Goal: Transaction & Acquisition: Purchase product/service

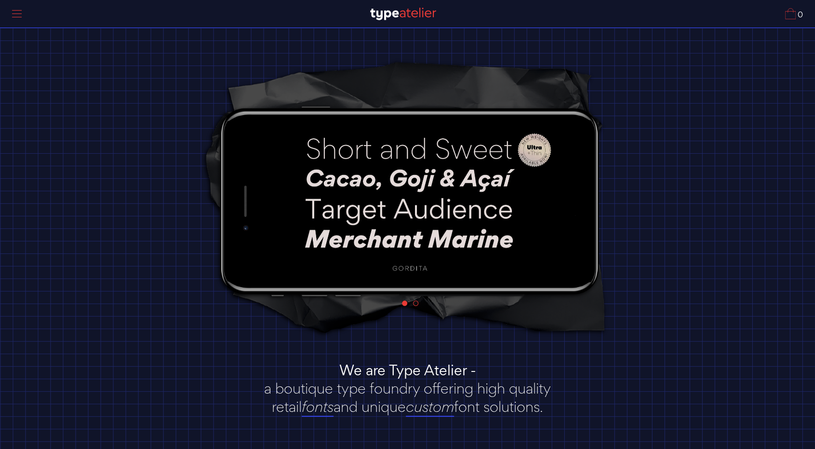
click at [455, 146] on img at bounding box center [410, 201] width 285 height 160
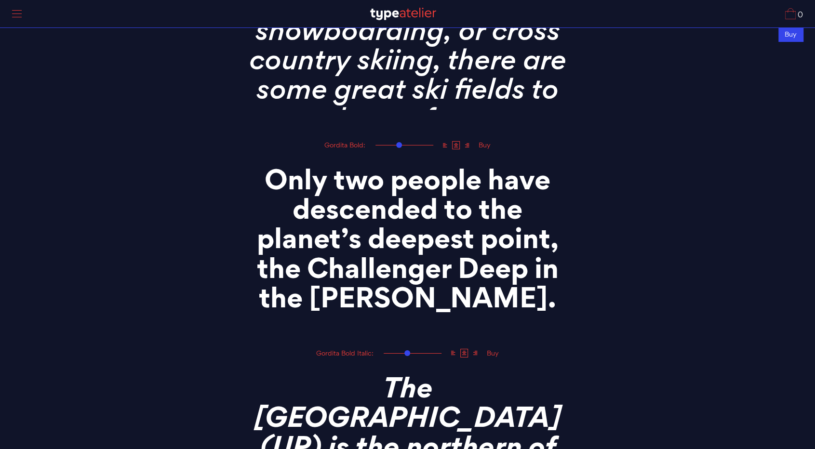
scroll to position [2218, 0]
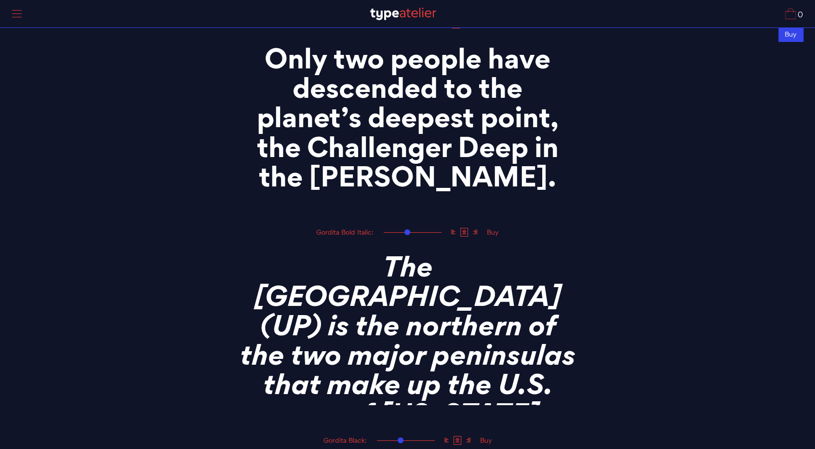
click at [28, 22] on div at bounding box center [17, 14] width 24 height 22
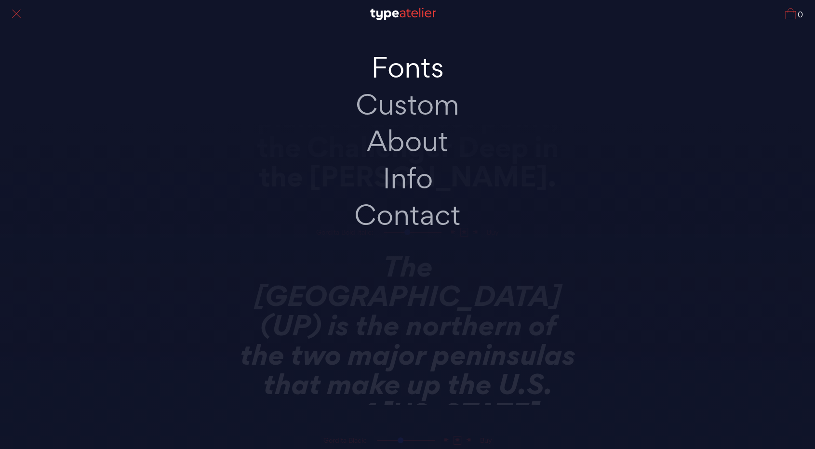
click at [436, 74] on link "Fonts" at bounding box center [408, 67] width 203 height 37
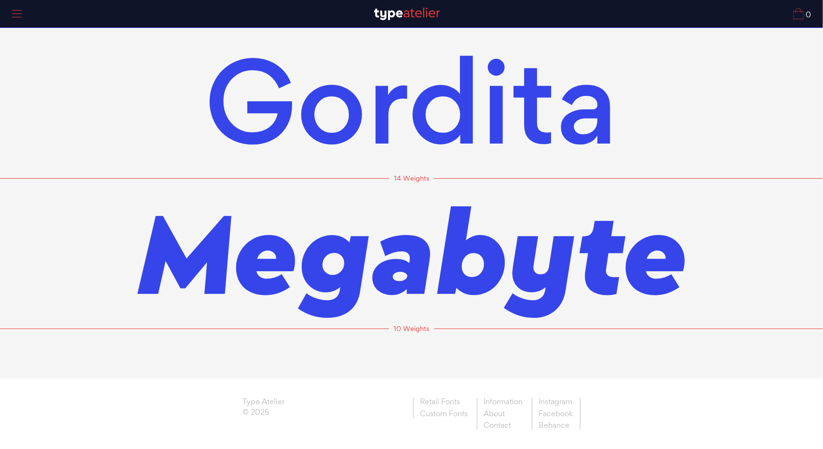
click at [20, 16] on div at bounding box center [17, 14] width 24 height 22
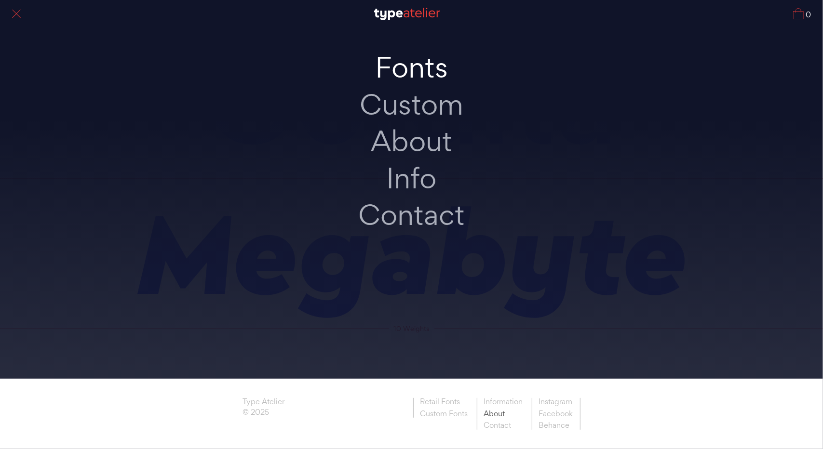
click at [487, 411] on link "About" at bounding box center [503, 414] width 53 height 12
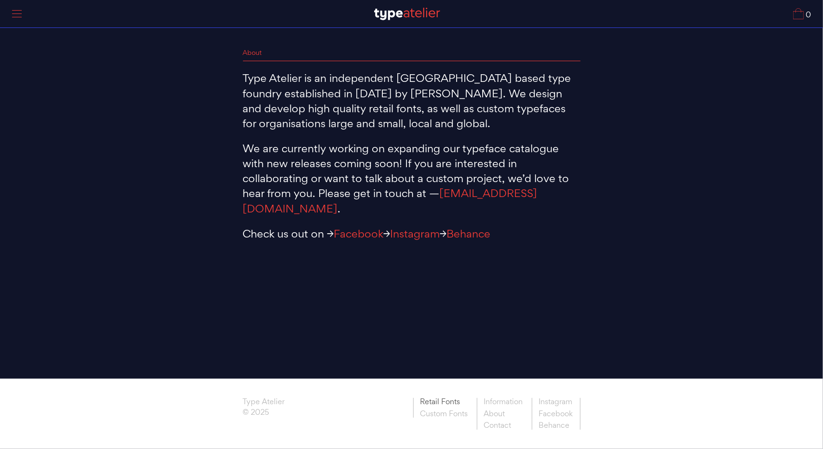
click at [460, 402] on link "Retail Fonts" at bounding box center [444, 403] width 62 height 10
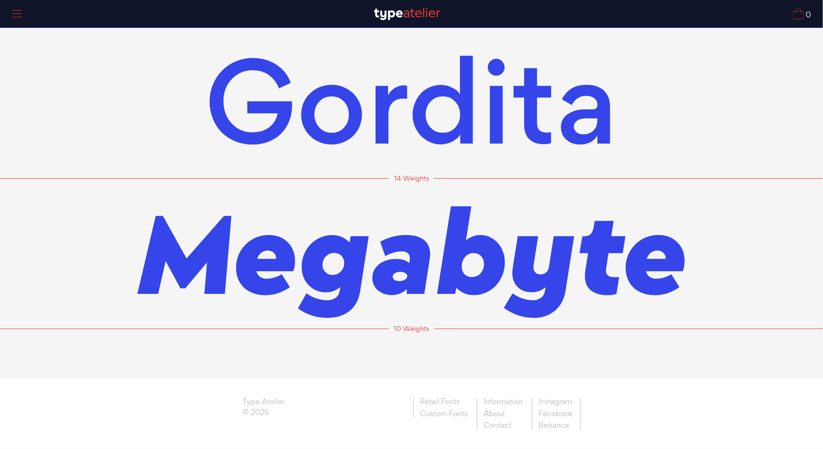
drag, startPoint x: 823, startPoint y: 98, endPoint x: 771, endPoint y: 162, distance: 82.6
click at [820, 132] on li "Gordita 14 Weights" at bounding box center [411, 116] width 823 height 150
